Goal: Communication & Community: Answer question/provide support

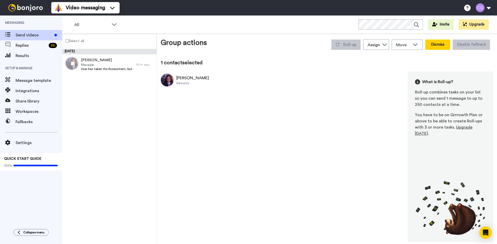
click at [443, 46] on button "Dismiss" at bounding box center [437, 45] width 25 height 10
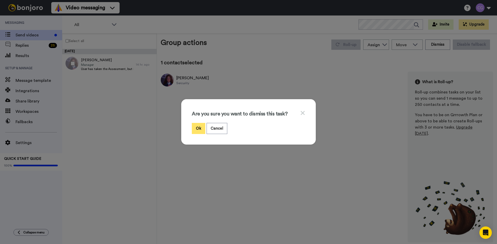
click at [192, 128] on button "Ok" at bounding box center [198, 128] width 13 height 11
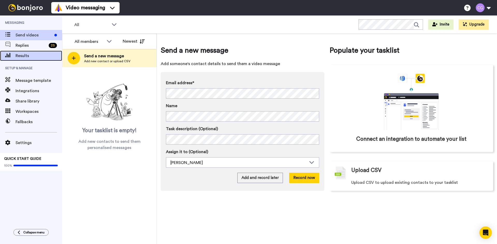
click at [36, 51] on div "Results" at bounding box center [31, 56] width 62 height 10
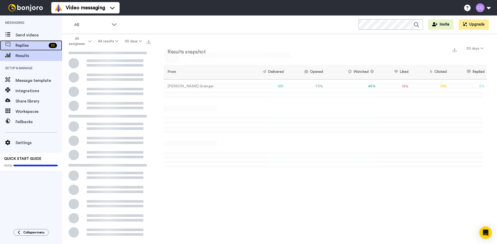
click at [41, 48] on span "Replies" at bounding box center [31, 45] width 31 height 6
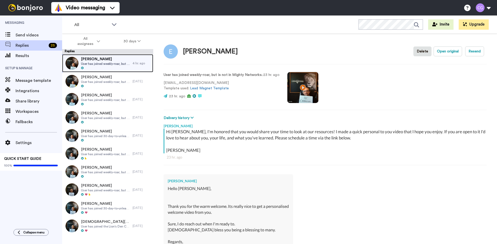
click at [110, 61] on span "[PERSON_NAME]" at bounding box center [105, 59] width 49 height 5
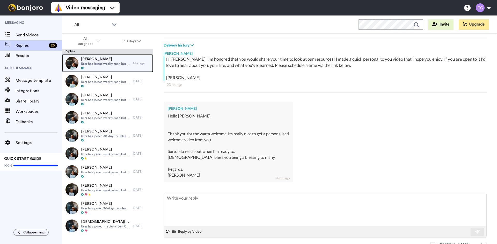
scroll to position [76, 0]
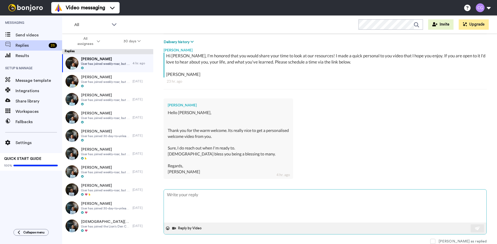
click at [247, 210] on textarea at bounding box center [325, 206] width 322 height 33
type textarea "x"
type textarea "S"
type textarea "x"
type textarea "So"
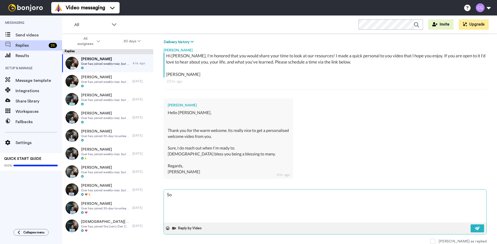
type textarea "x"
type textarea "Sou"
type textarea "x"
type textarea "Soun"
type textarea "x"
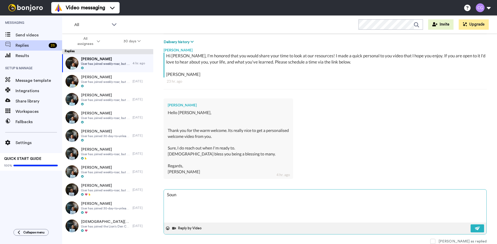
type textarea "Sound"
type textarea "x"
type textarea "Sounds"
type textarea "x"
type textarea "Sounds"
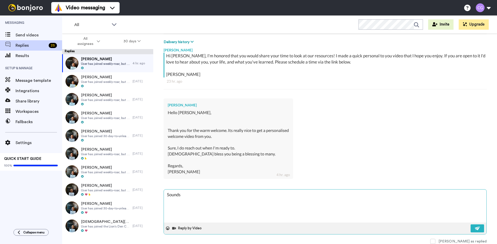
type textarea "x"
type textarea "Sounds g"
type textarea "x"
type textarea "Sounds go"
type textarea "x"
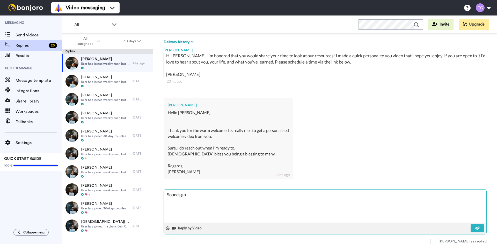
type textarea "Sounds goo"
type textarea "x"
type textarea "Sounds good"
type textarea "x"
type textarea "Sounds good"
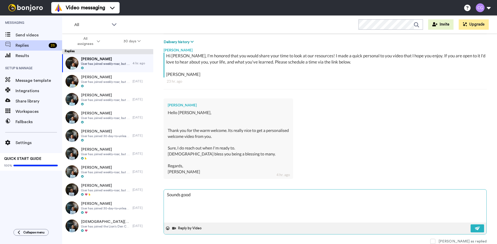
type textarea "x"
type textarea "Sounds good -"
type textarea "x"
type textarea "Sounds good -"
type textarea "x"
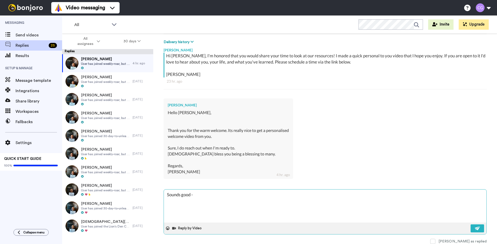
type textarea "Sounds good - T"
type textarea "x"
type textarea "Sounds good - Th"
type textarea "x"
type textarea "Sounds good - Tha"
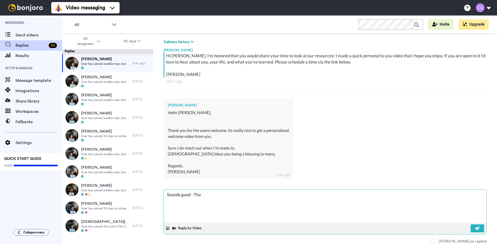
type textarea "x"
type textarea "Sounds good - Than"
type textarea "x"
type textarea "Sounds good - Thank"
type textarea "x"
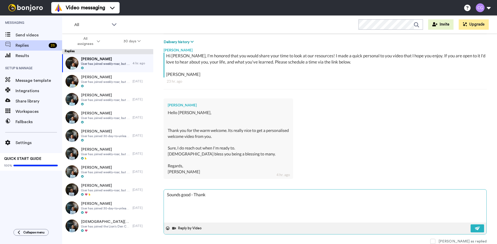
type textarea "Sounds good - Thanks"
type textarea "x"
type textarea "Sounds good - Thanks"
type textarea "x"
type textarea "Sounds good - Thanks E"
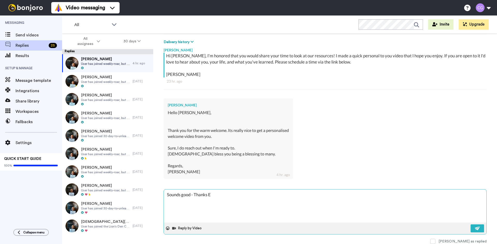
type textarea "x"
type textarea "Sounds good - Thanks Em"
type textarea "x"
type textarea "Sounds good - Thanks Emm"
type textarea "x"
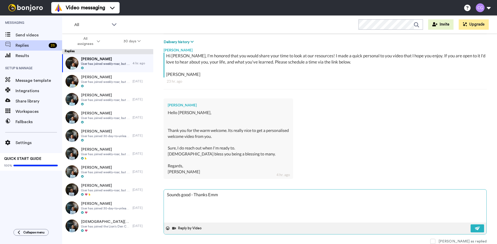
type textarea "Sounds good - Thanks Emma"
type textarea "x"
type textarea "Sounds good - Thanks Emman"
type textarea "x"
type textarea "Sounds good - Thanks Emmanu"
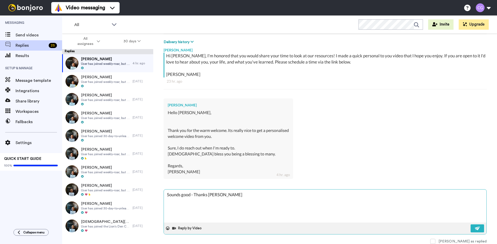
type textarea "x"
type textarea "Sounds good - Thanks Emmanue"
type textarea "x"
type textarea "Sounds good - Thanks Emmanuel"
type textarea "x"
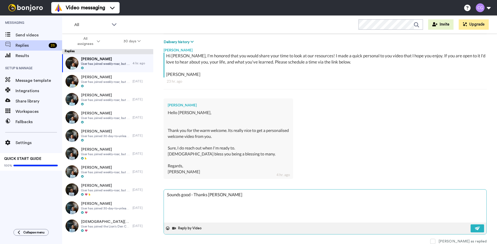
type textarea "Sounds good - Thanks Emmanuel!"
type textarea "x"
type textarea "Sounds good - Thanks Emmanuel!"
click at [474, 228] on img at bounding box center [477, 229] width 6 height 4
type textarea "x"
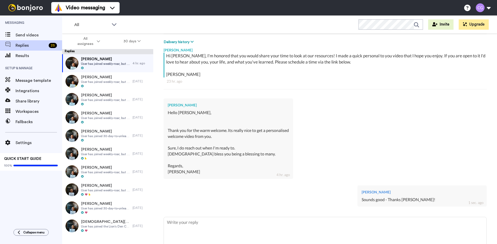
type textarea "x"
click at [36, 63] on span "Setup & Manage" at bounding box center [31, 68] width 62 height 14
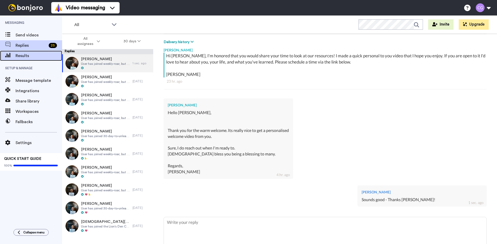
click at [36, 59] on div "Results" at bounding box center [31, 56] width 62 height 10
